Goal: Task Accomplishment & Management: Use online tool/utility

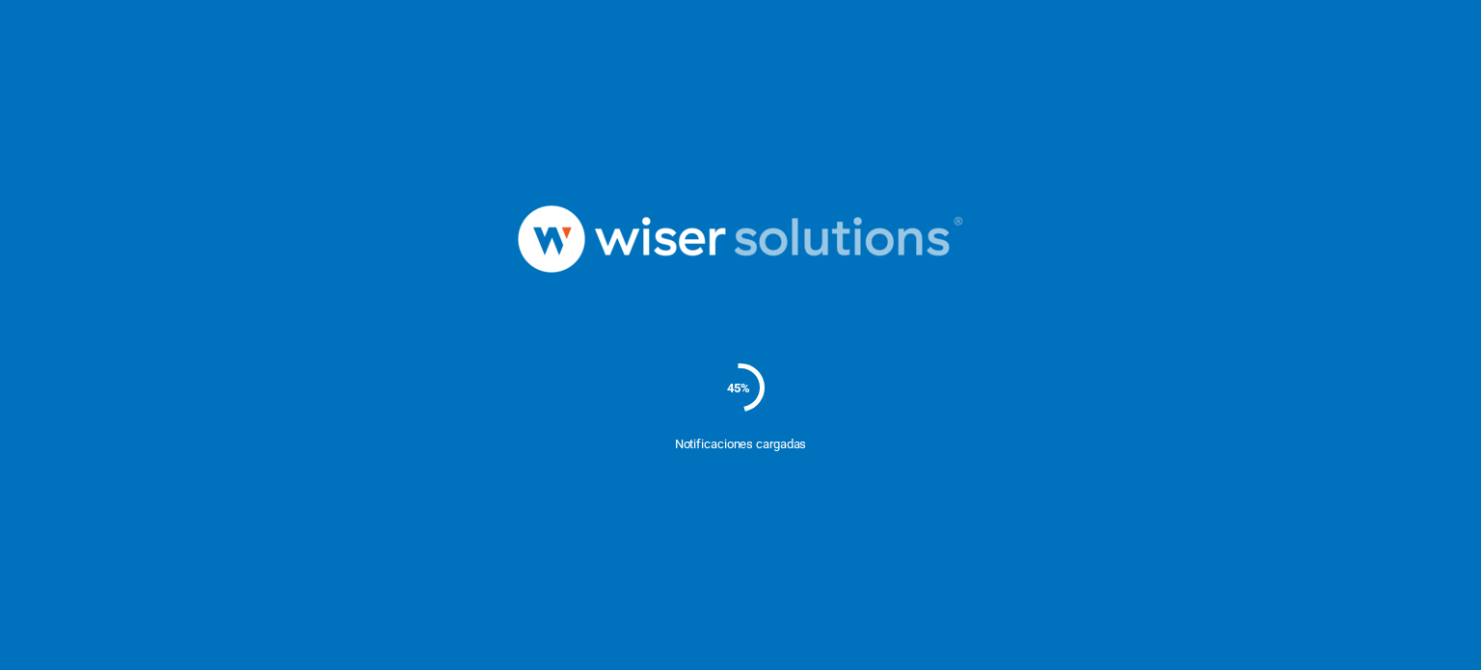
click at [0, 669] on nordpass-portal at bounding box center [0, 670] width 0 height 0
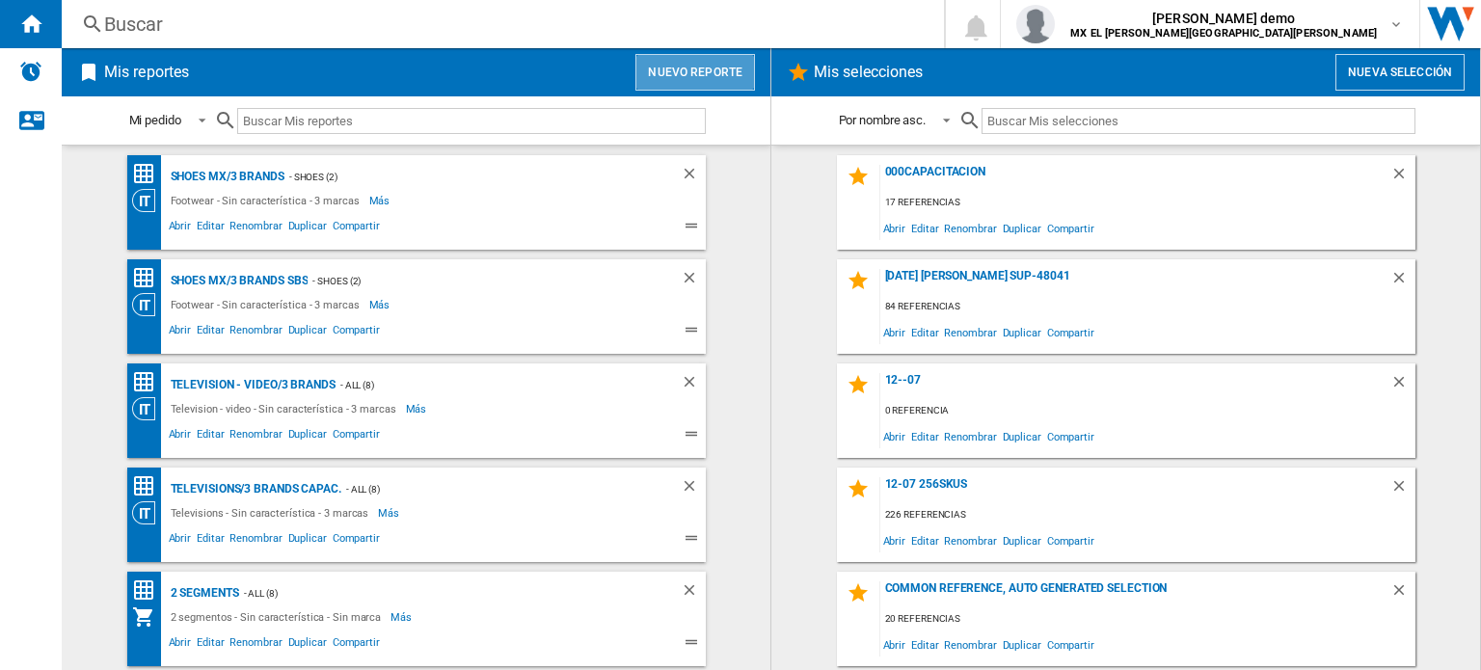
click at [734, 84] on button "Nuevo reporte" at bounding box center [695, 72] width 120 height 37
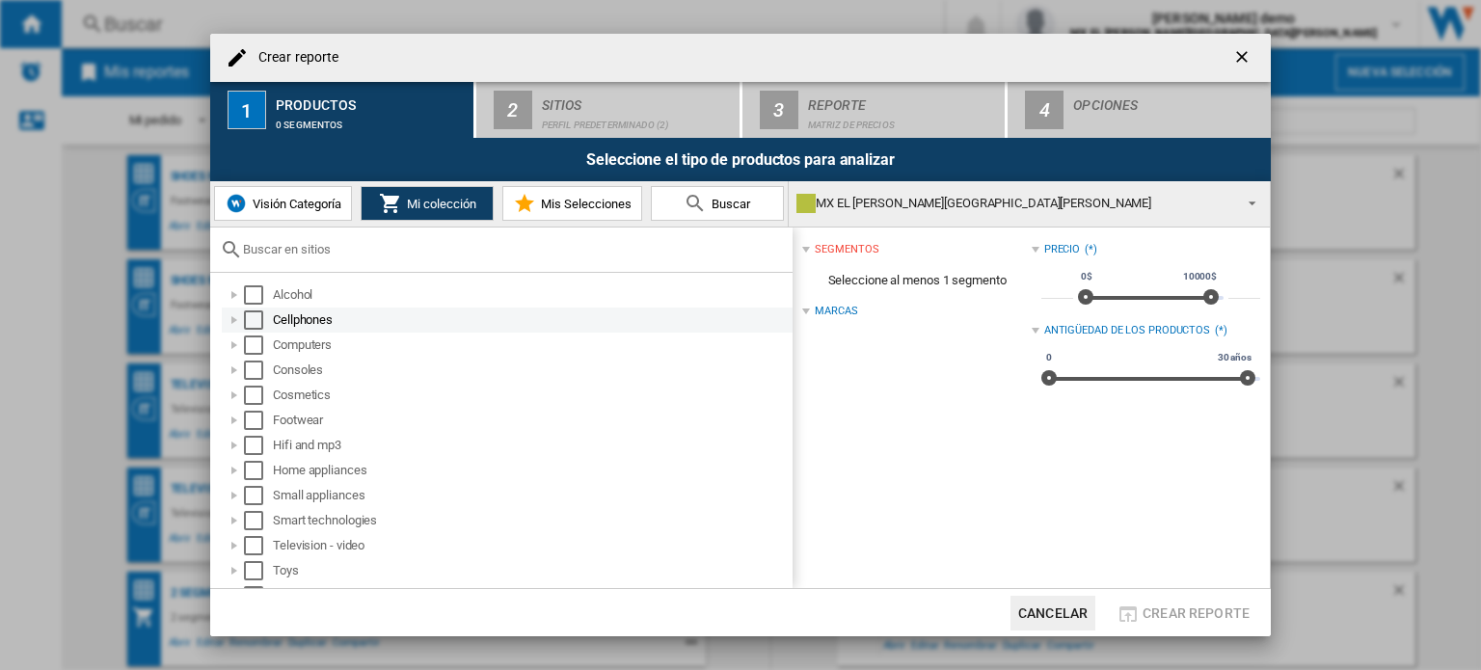
click at [257, 318] on div "Select" at bounding box center [253, 319] width 19 height 19
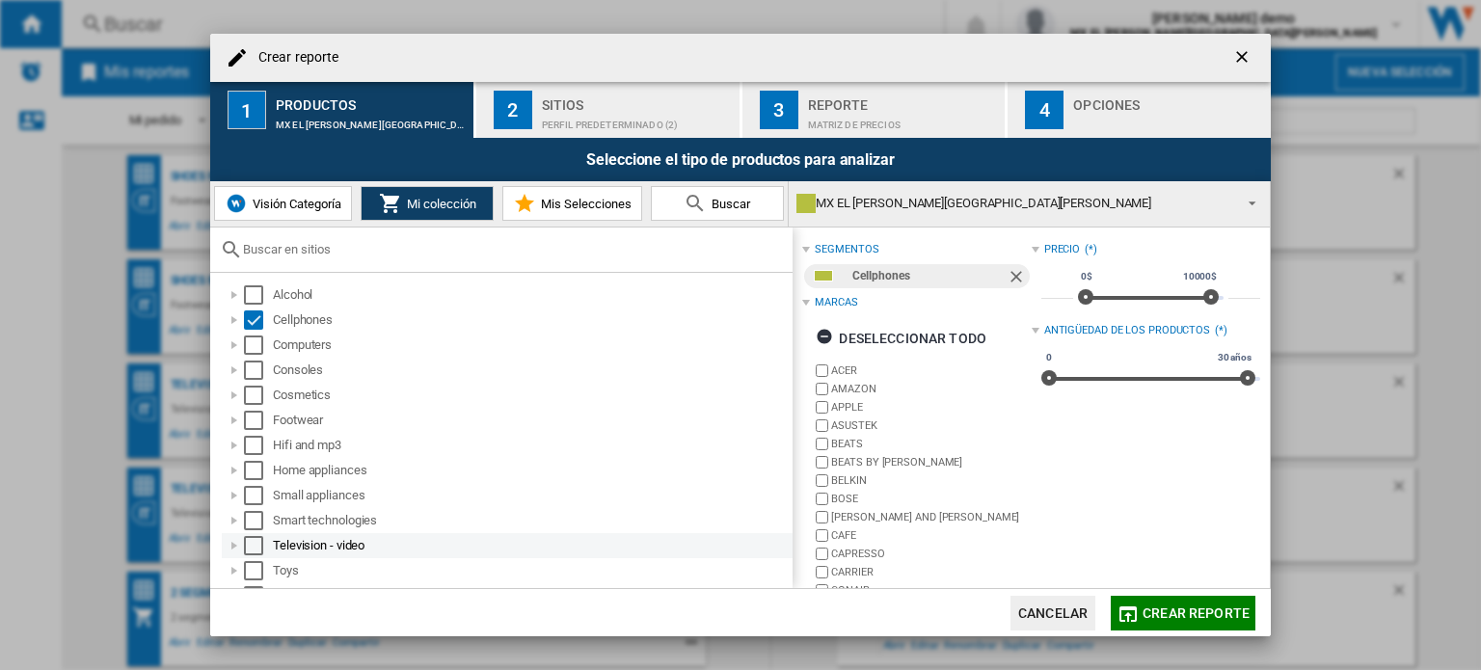
click at [254, 541] on div "Select" at bounding box center [253, 545] width 19 height 19
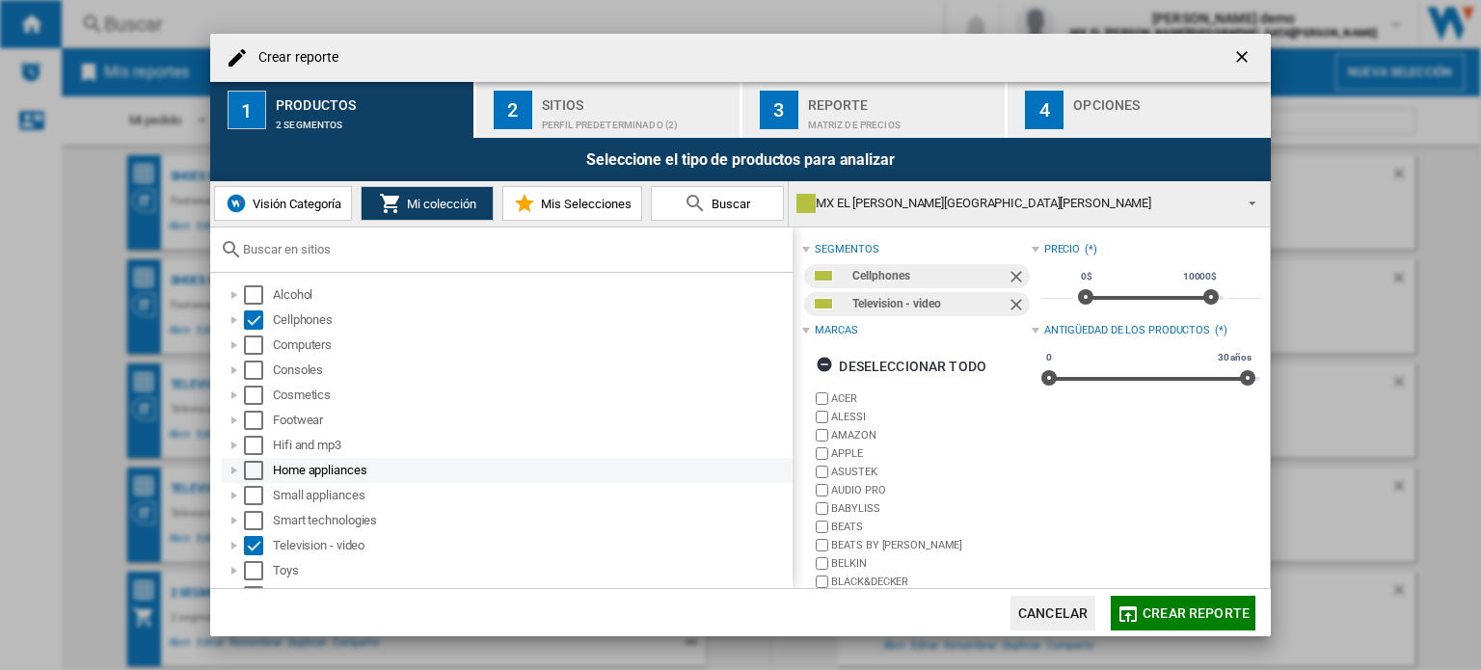
click at [249, 473] on div "Select" at bounding box center [253, 470] width 19 height 19
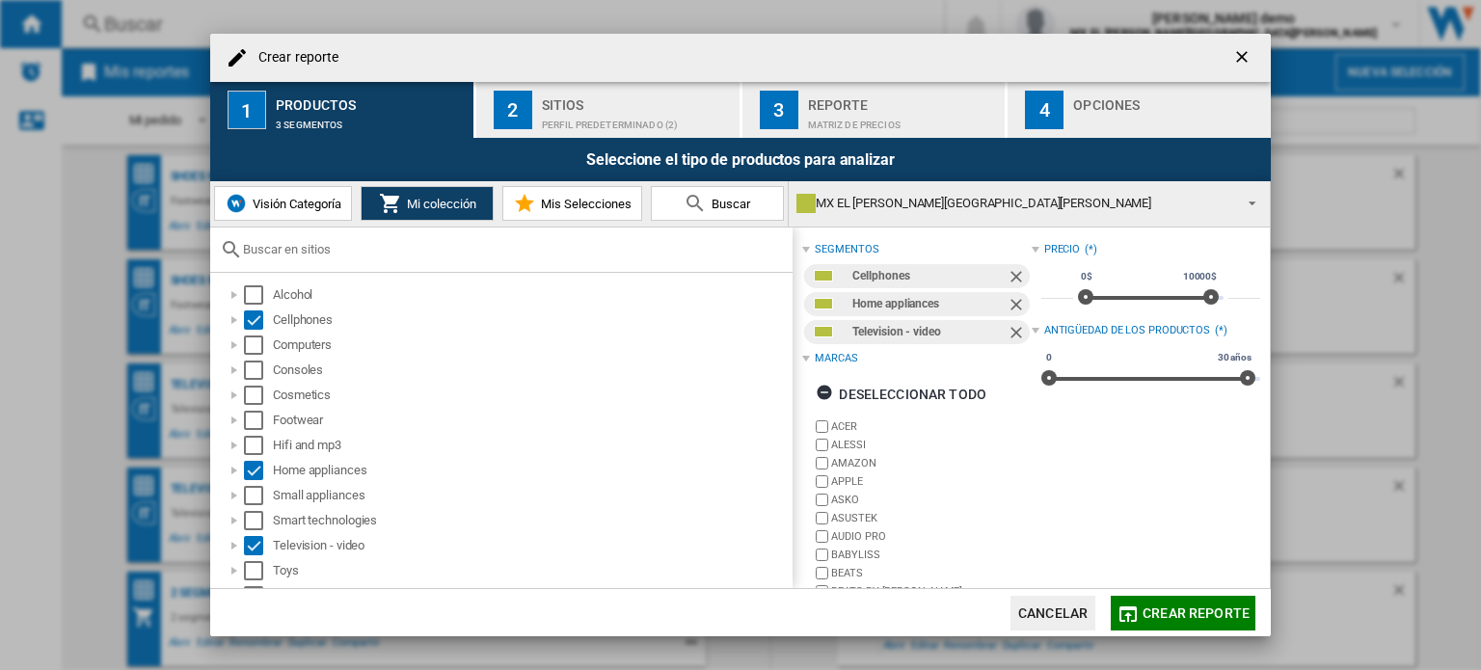
click at [605, 78] on div "Crear reporte" at bounding box center [740, 58] width 1060 height 48
click at [601, 101] on div "Sitios" at bounding box center [637, 100] width 190 height 20
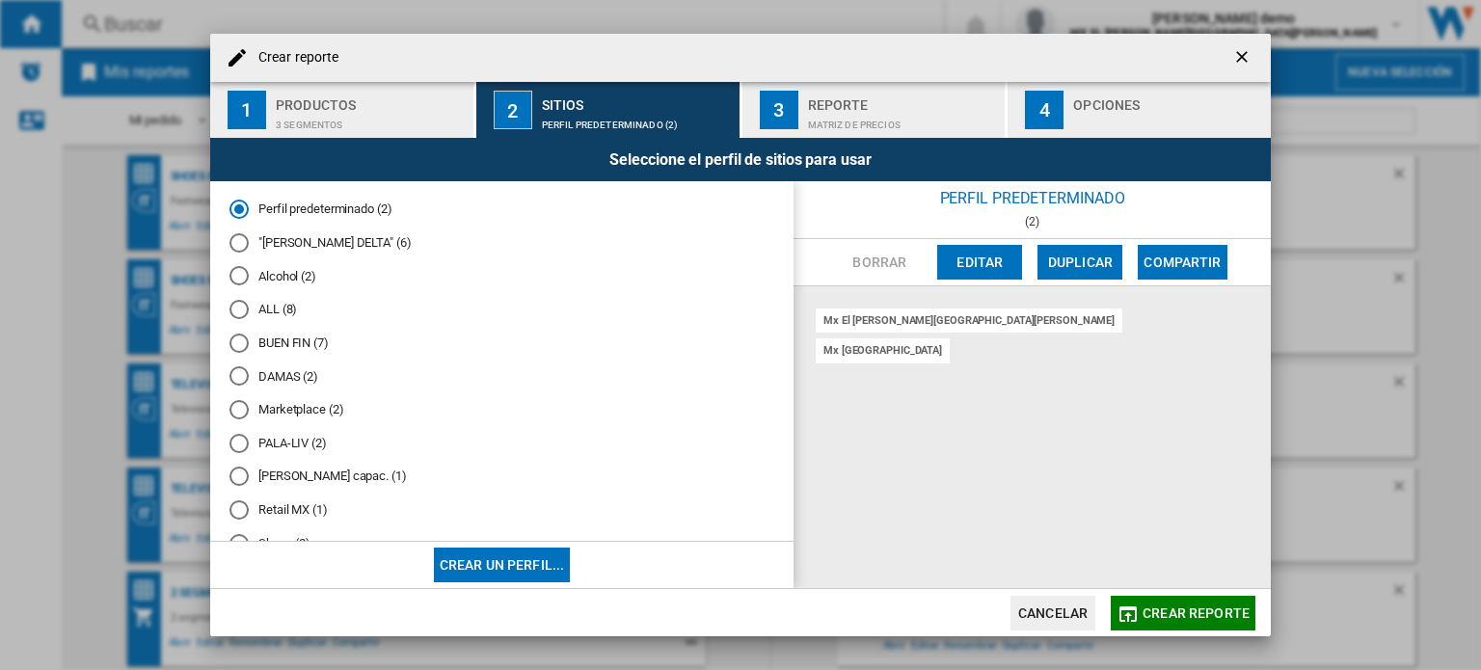
click at [257, 316] on md-radio-button "ALL (8)" at bounding box center [501, 310] width 545 height 18
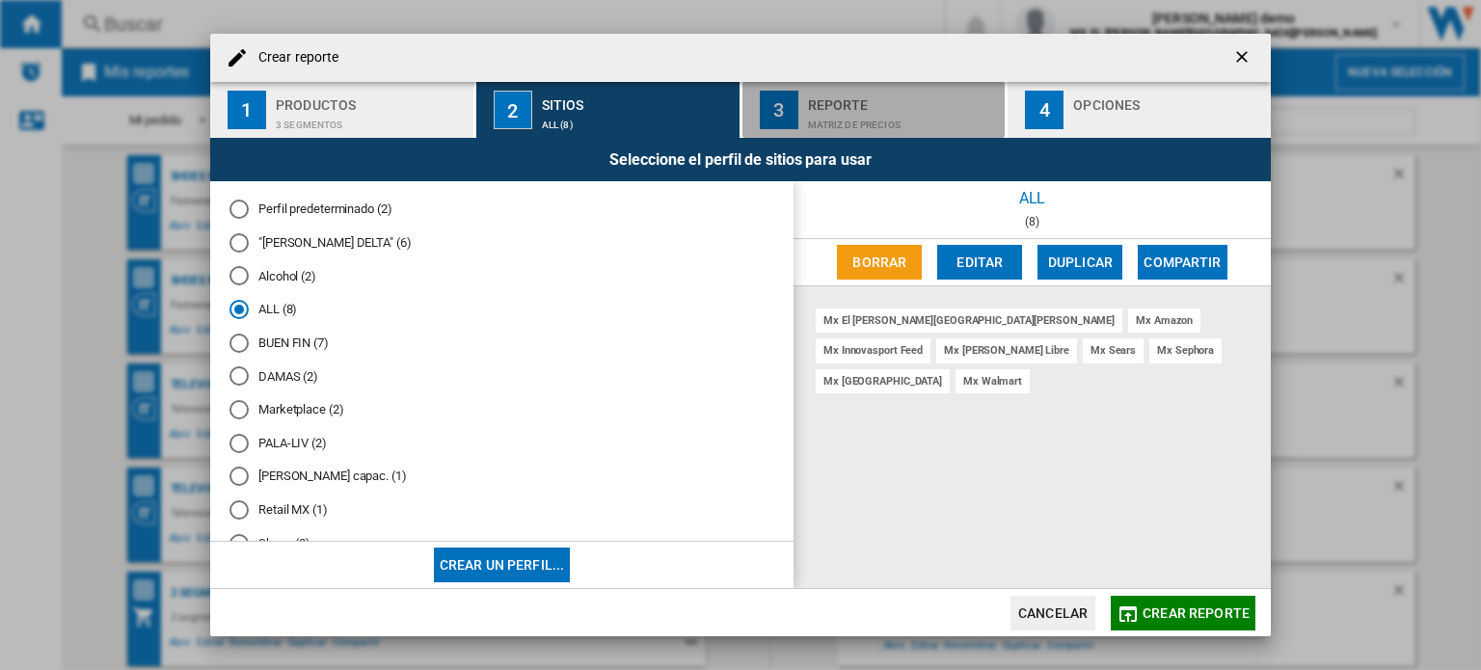
click at [861, 121] on div "Matriz de precios" at bounding box center [903, 120] width 190 height 20
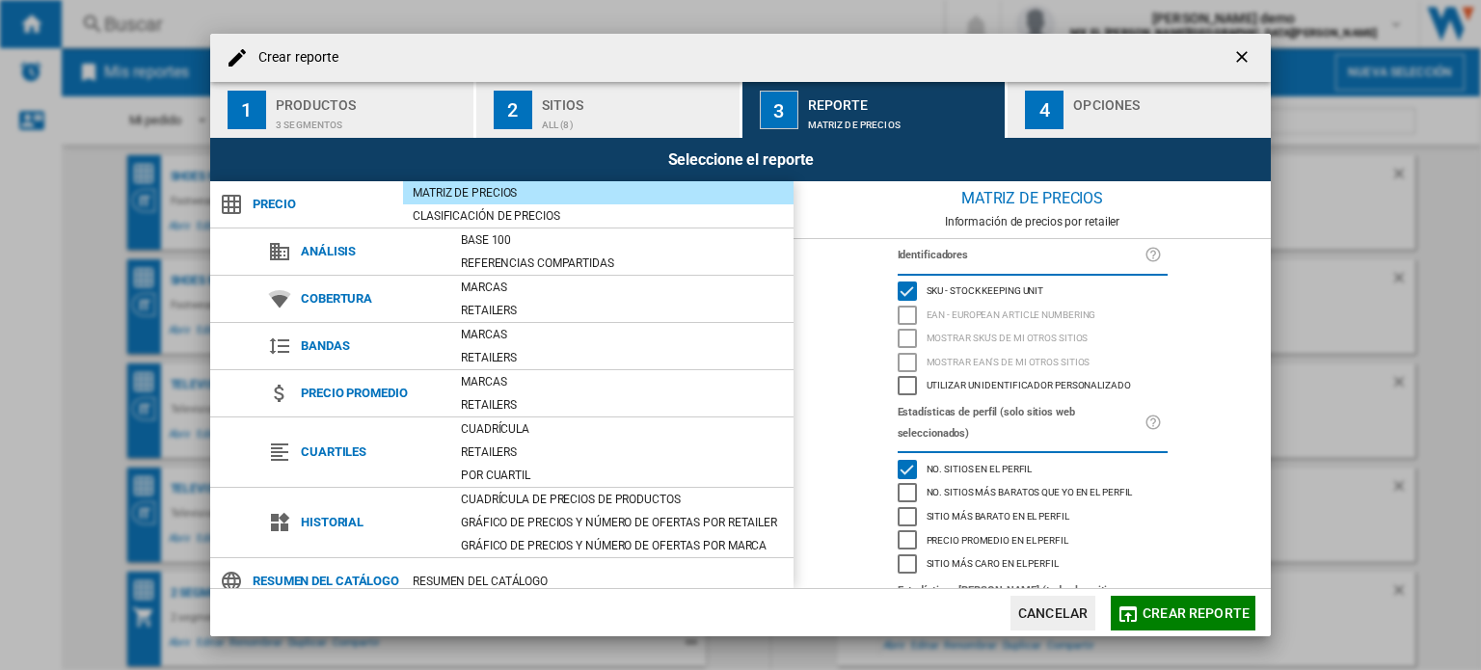
click at [1017, 461] on span "No. sitios en el perfil" at bounding box center [979, 467] width 106 height 13
click at [1140, 84] on button "4 Opciones" at bounding box center [1138, 110] width 263 height 56
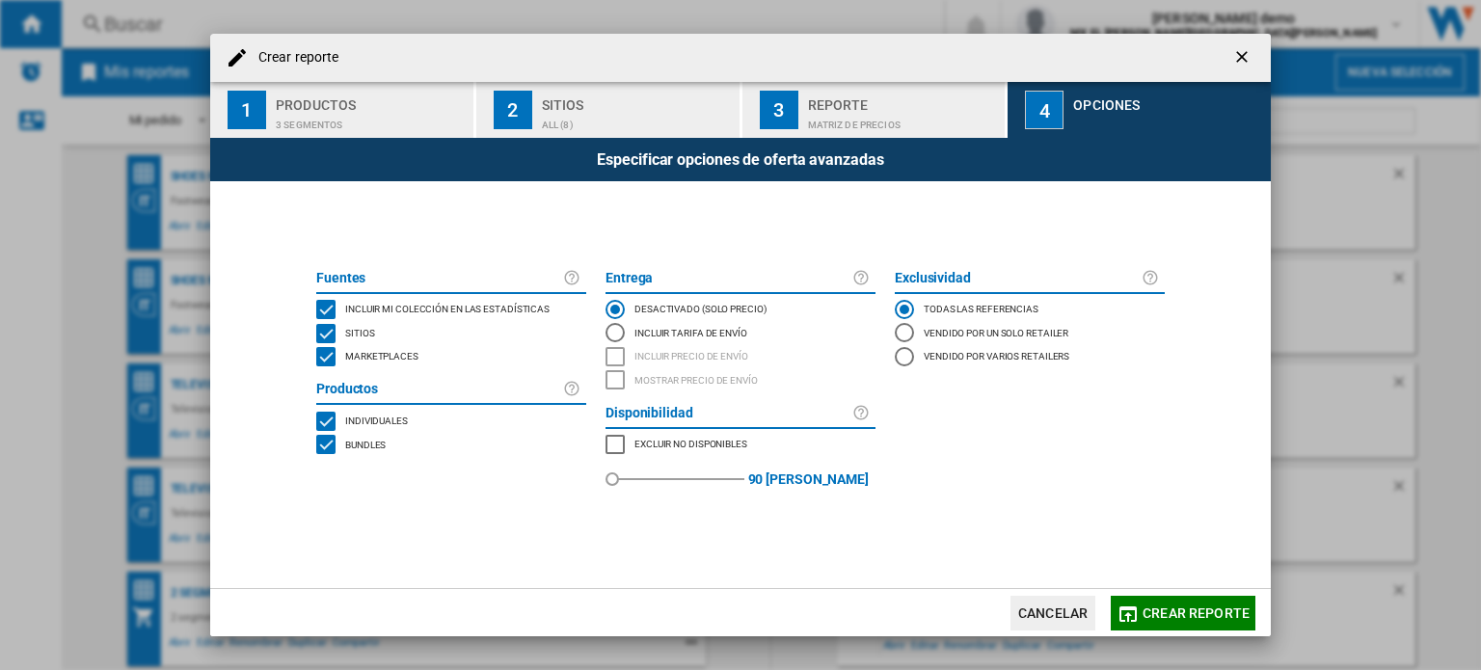
click at [1174, 609] on span "Crear reporte" at bounding box center [1195, 612] width 107 height 15
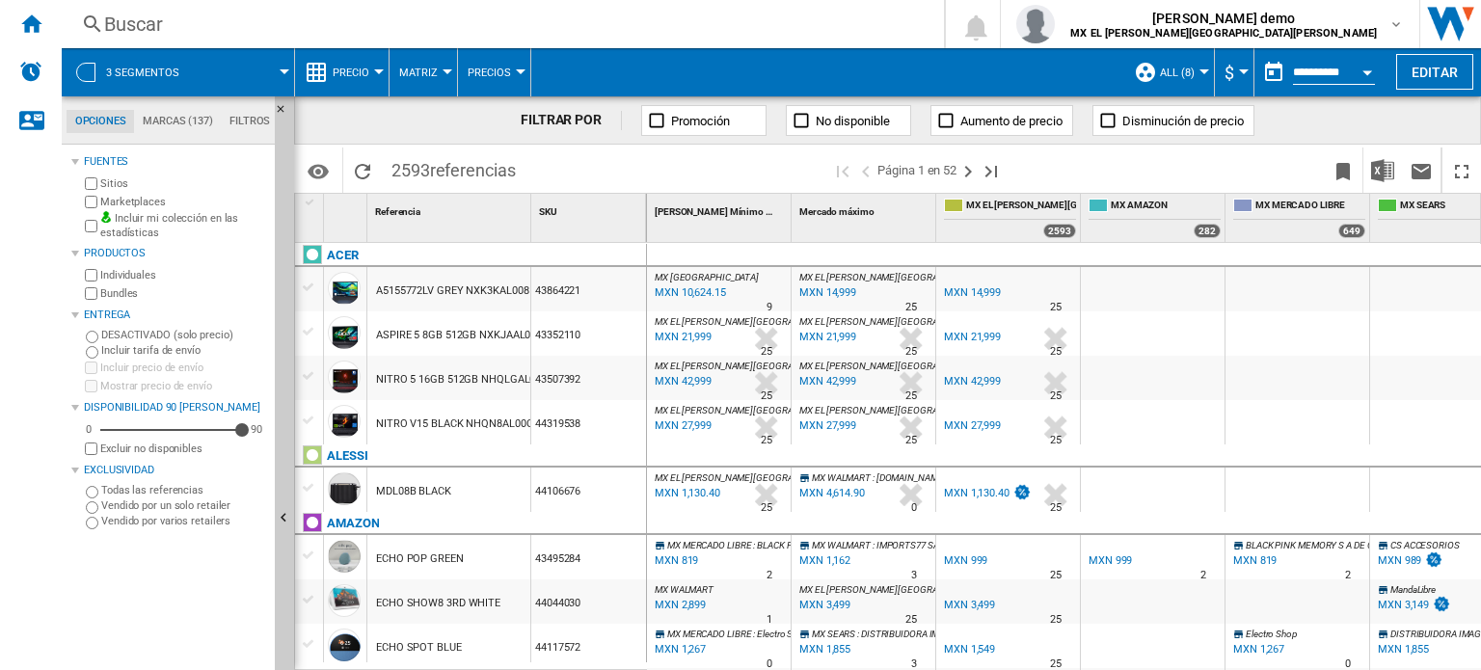
scroll to position [2, 0]
click at [328, 180] on md-icon "Opciones" at bounding box center [318, 171] width 23 height 23
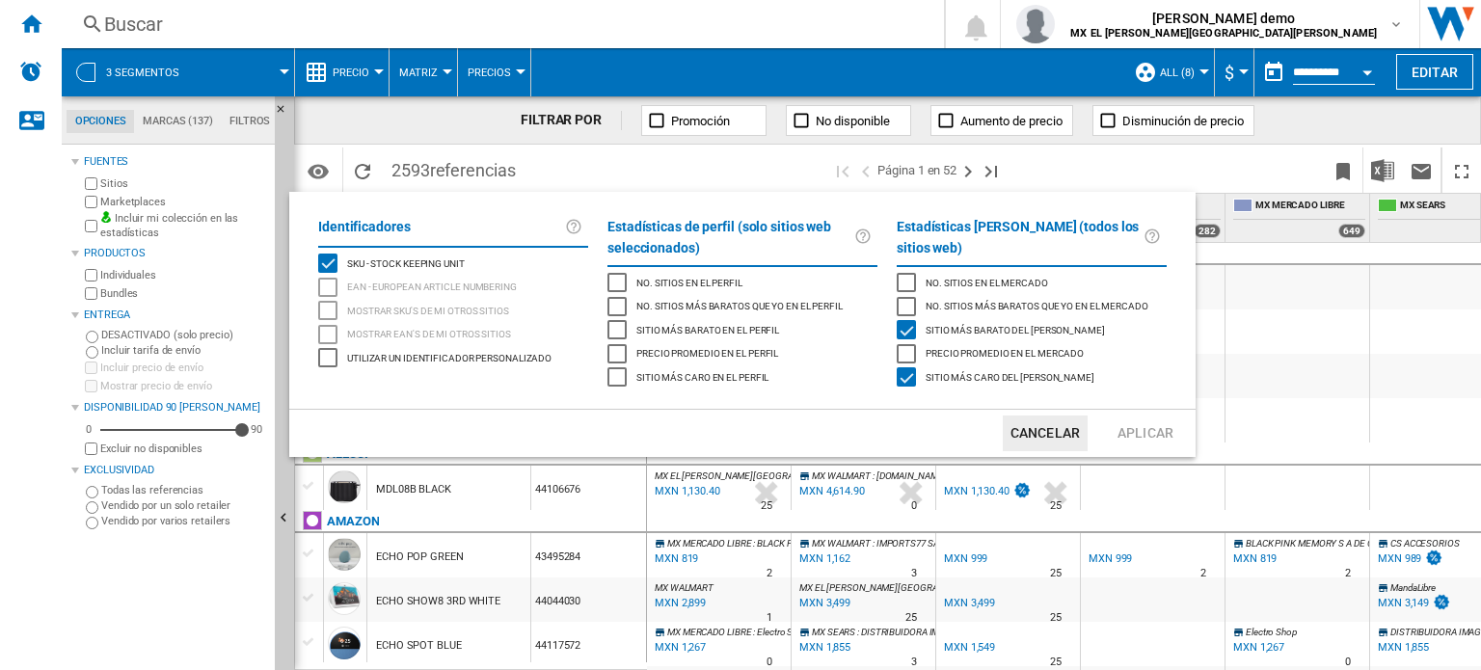
click at [906, 344] on div "Precio promedio en el mercado" at bounding box center [905, 353] width 19 height 19
click at [907, 377] on div "Sitio más caro del mercado" at bounding box center [905, 376] width 19 height 19
click at [907, 353] on div "Precio promedio en el mercado" at bounding box center [905, 353] width 19 height 19
click at [907, 327] on div "Sitio más barato del mercado" at bounding box center [905, 329] width 19 height 19
click at [1172, 427] on button "Aplicar" at bounding box center [1145, 433] width 85 height 36
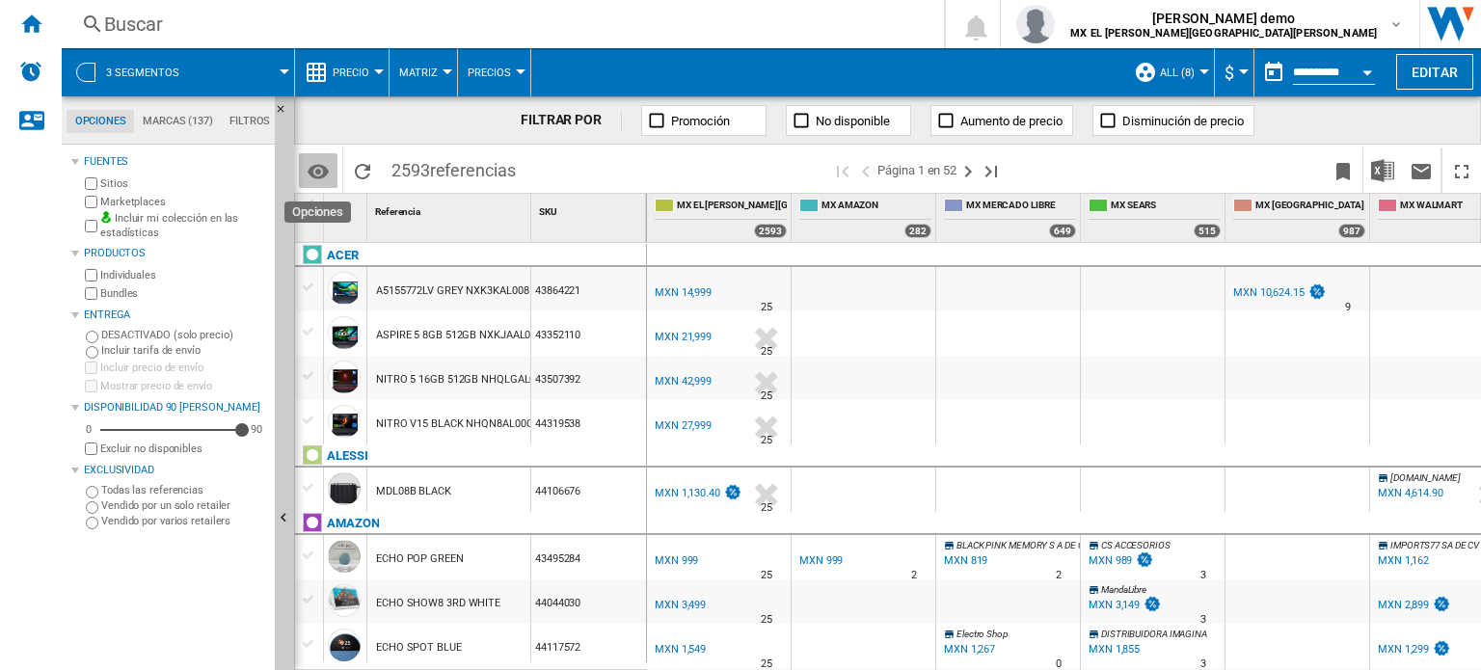
click at [316, 172] on md-icon "Opciones" at bounding box center [318, 171] width 23 height 23
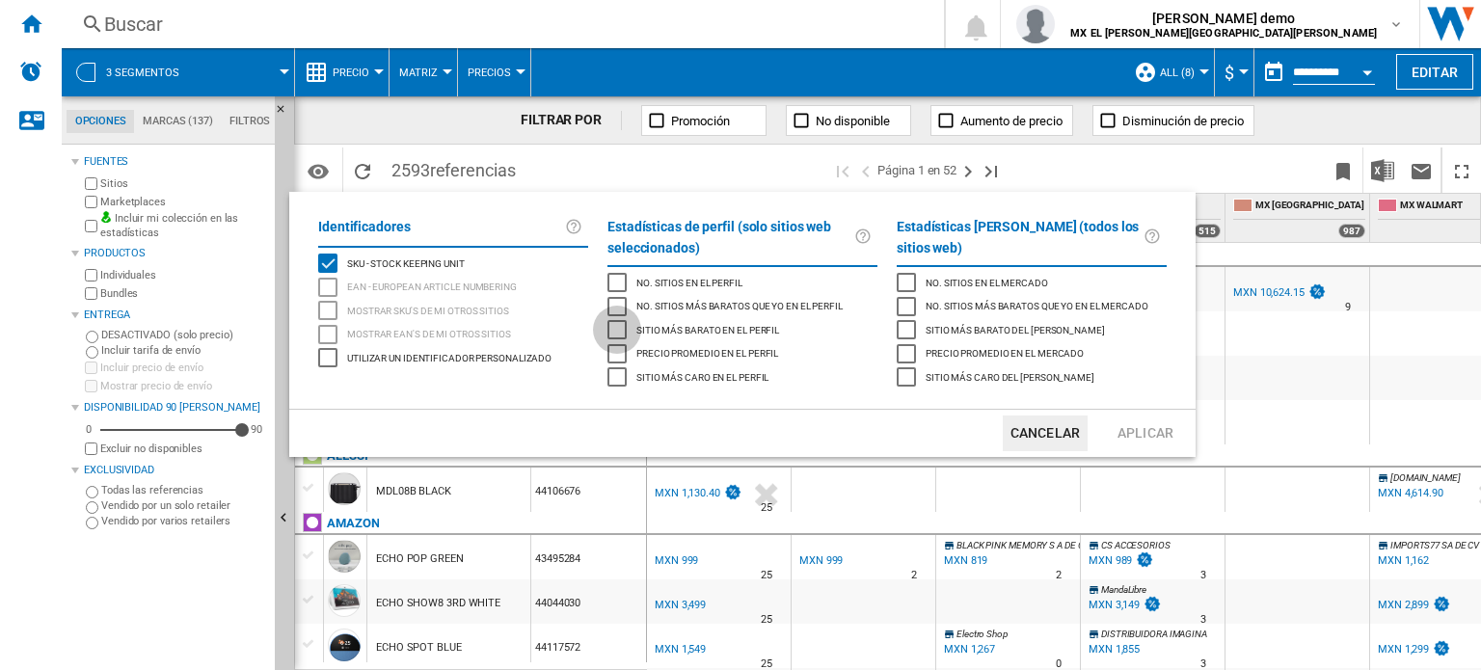
click at [624, 326] on div "Sitio más barato en el perfil" at bounding box center [616, 329] width 19 height 19
click at [613, 381] on div "Sitio más caro en el perfil" at bounding box center [616, 376] width 19 height 19
click at [1152, 420] on button "Aplicar" at bounding box center [1145, 433] width 85 height 36
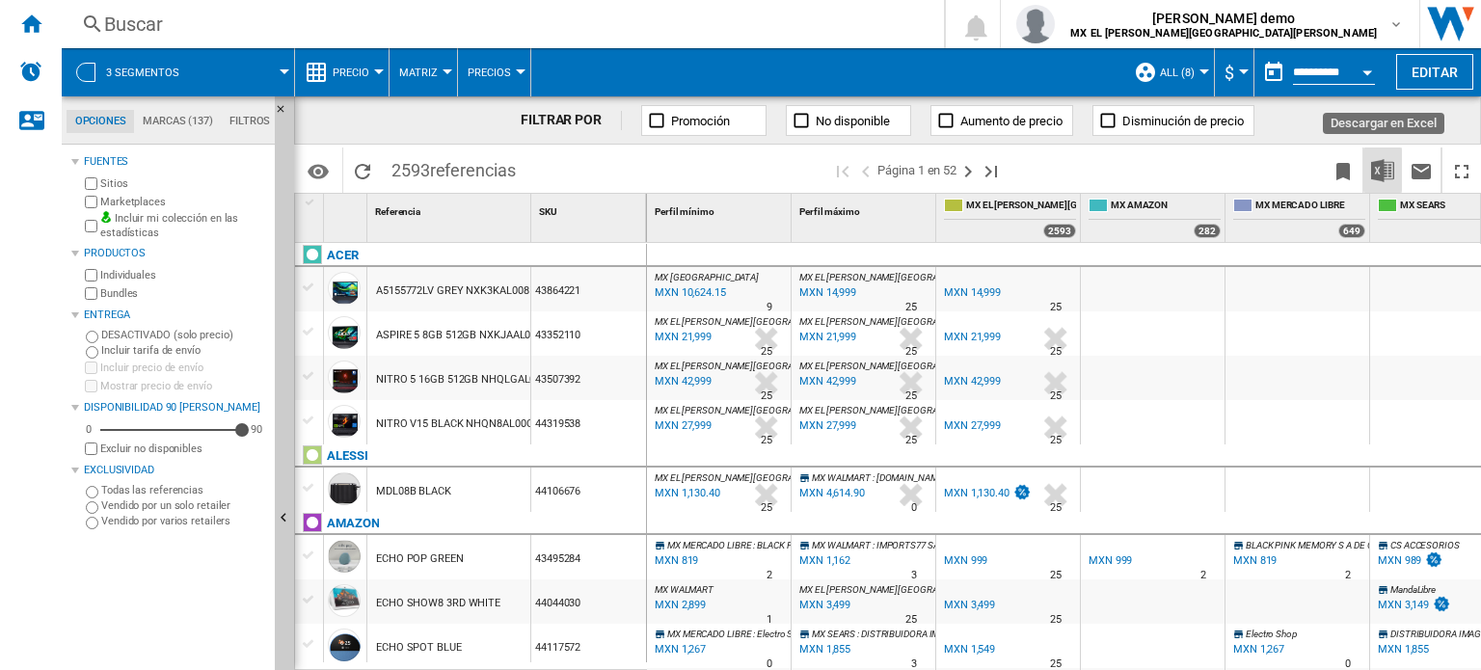
click at [1379, 169] on img "Descargar en Excel" at bounding box center [1382, 170] width 23 height 23
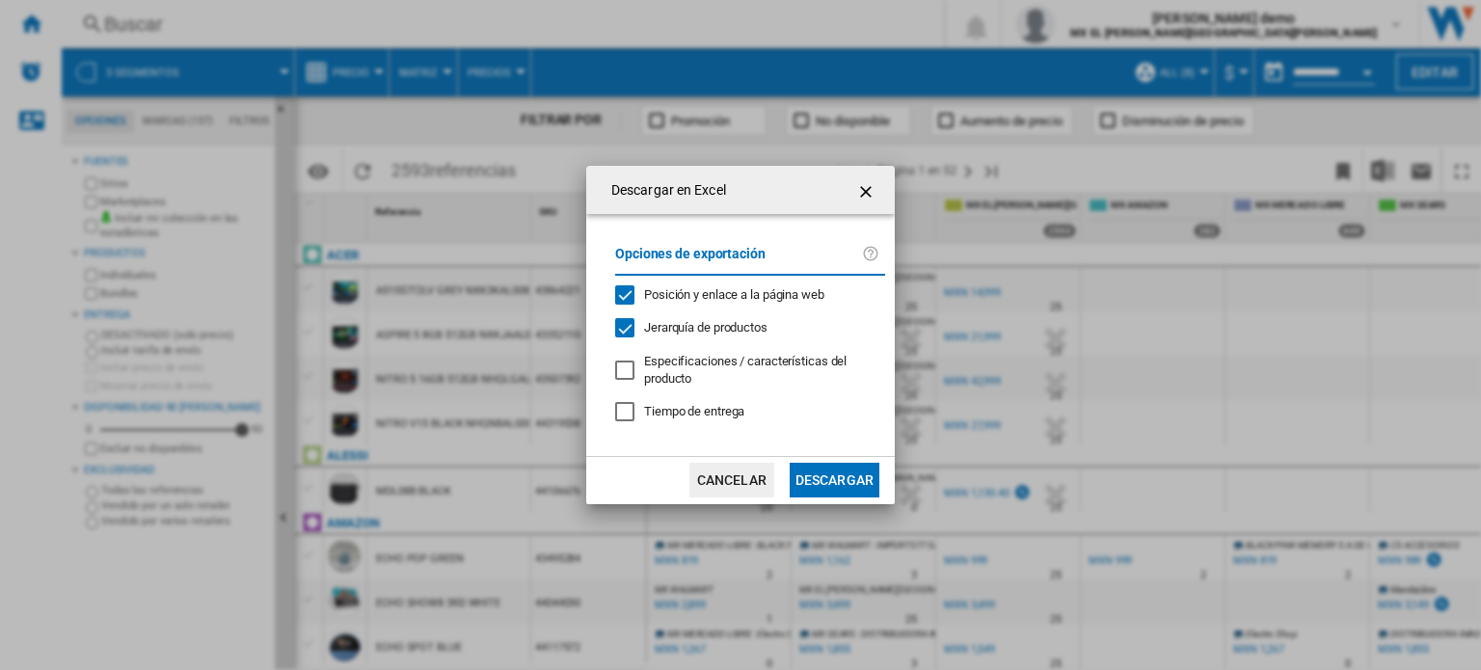
click at [812, 472] on button "Descargar" at bounding box center [834, 480] width 90 height 35
